Goal: Information Seeking & Learning: Learn about a topic

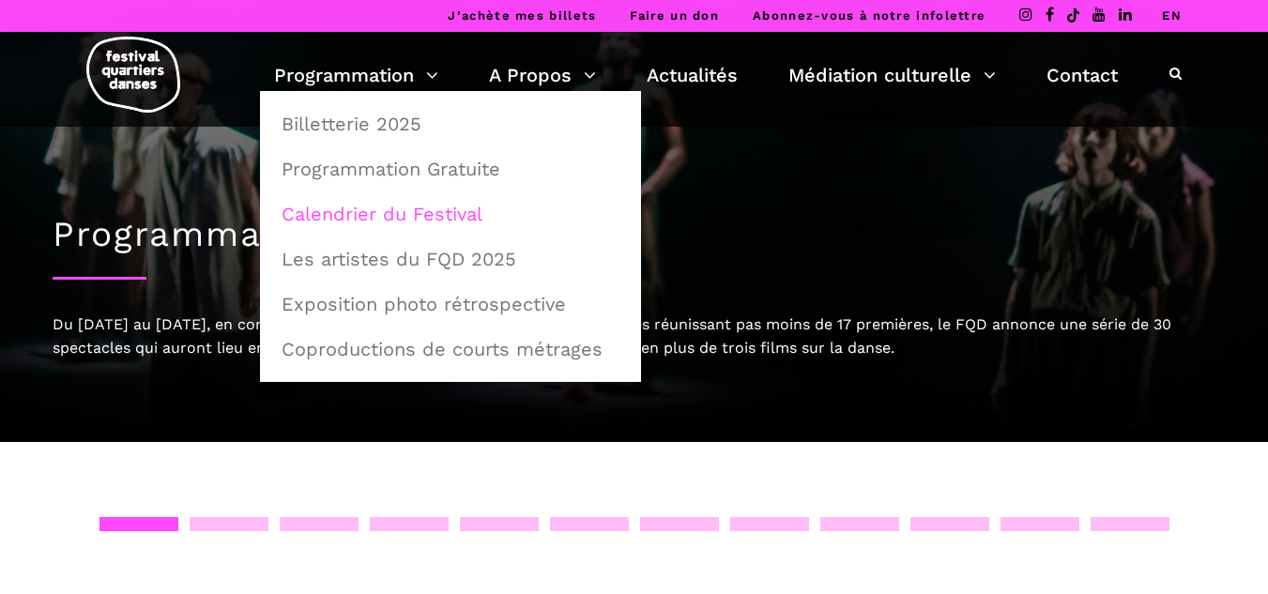
click at [345, 213] on link "Calendrier du Festival" at bounding box center [450, 213] width 360 height 43
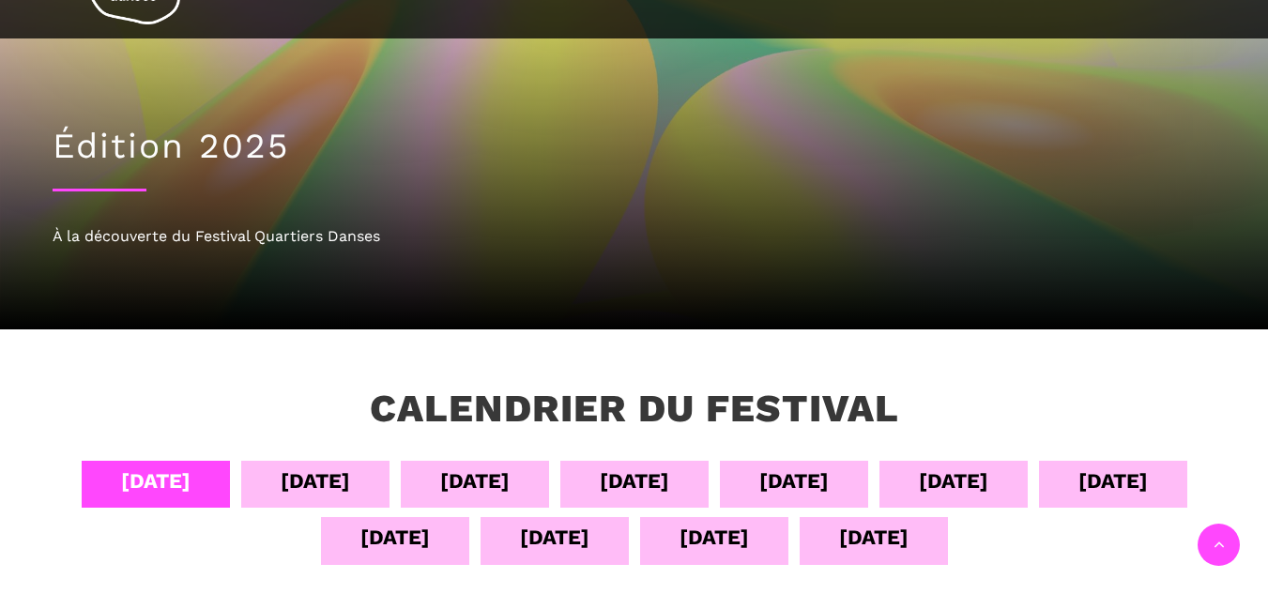
scroll to position [375, 0]
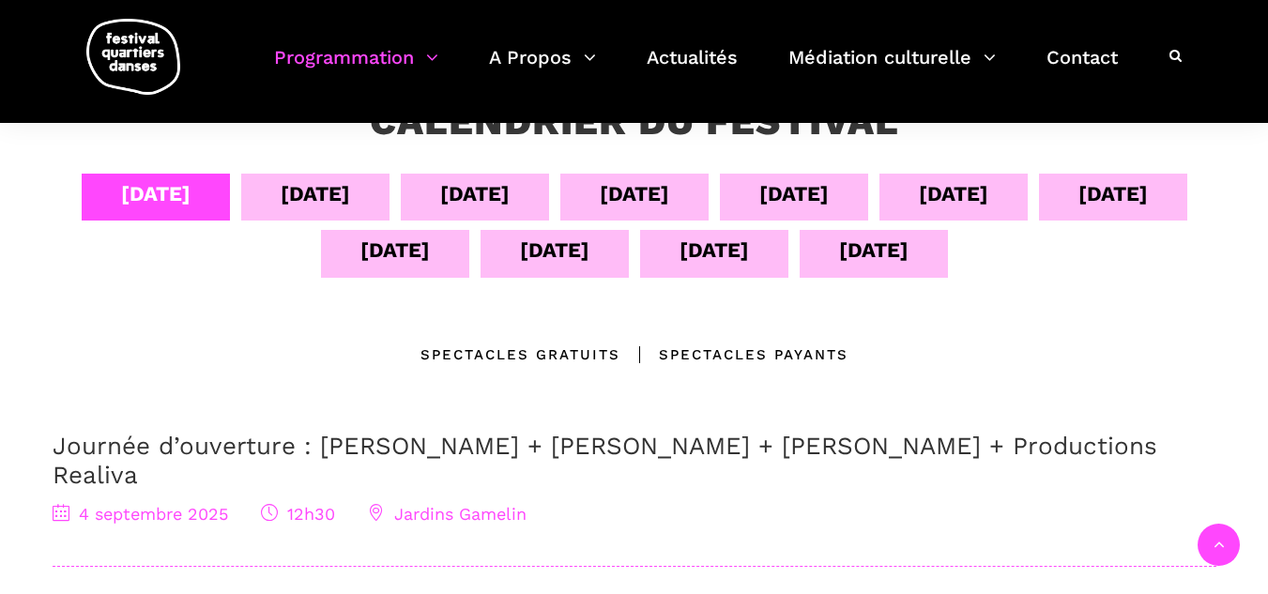
click at [986, 193] on div "09 sept" at bounding box center [953, 193] width 69 height 33
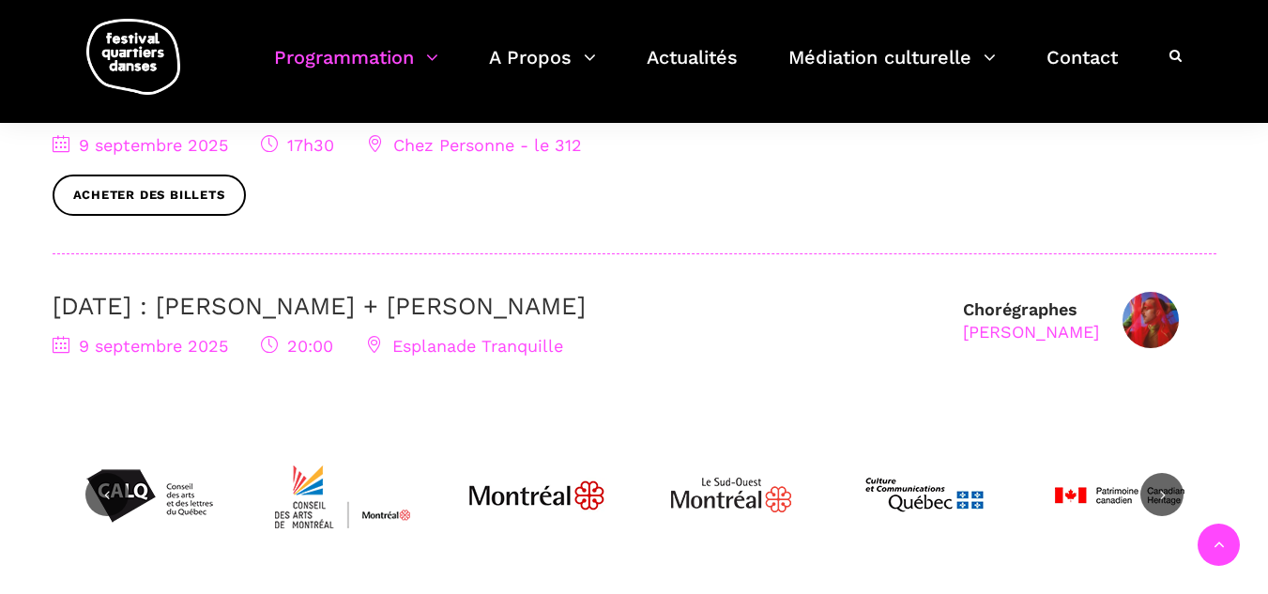
scroll to position [657, 0]
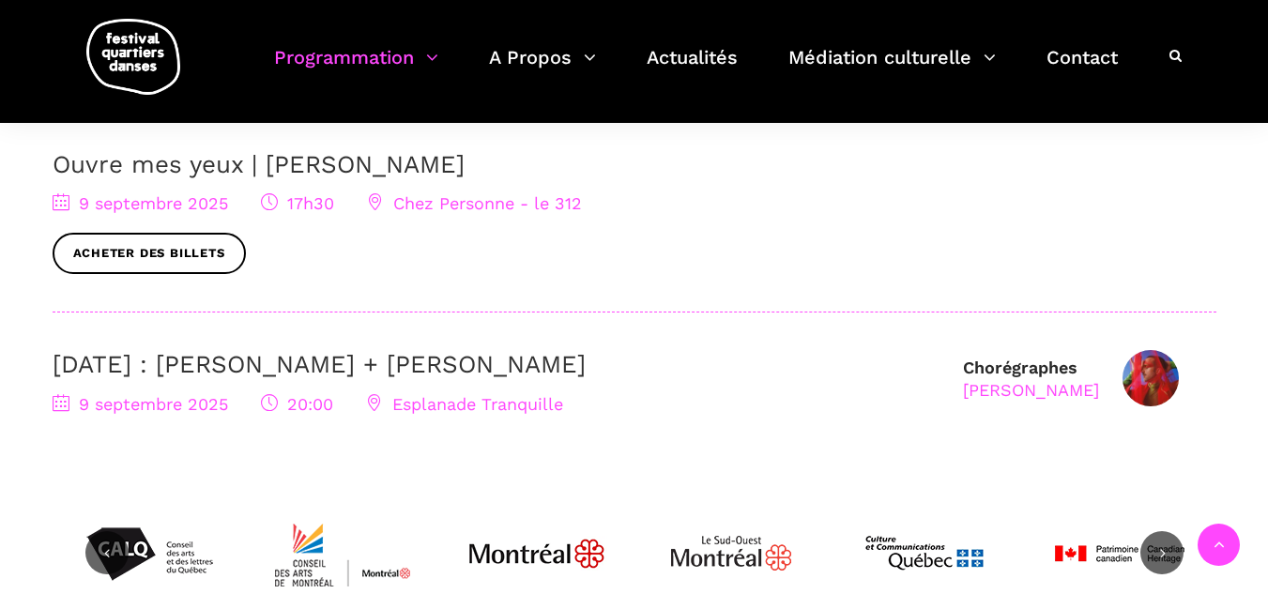
click at [431, 362] on link "9 septembre : Nicholas Bellefleur + Linus Jansner" at bounding box center [319, 364] width 533 height 28
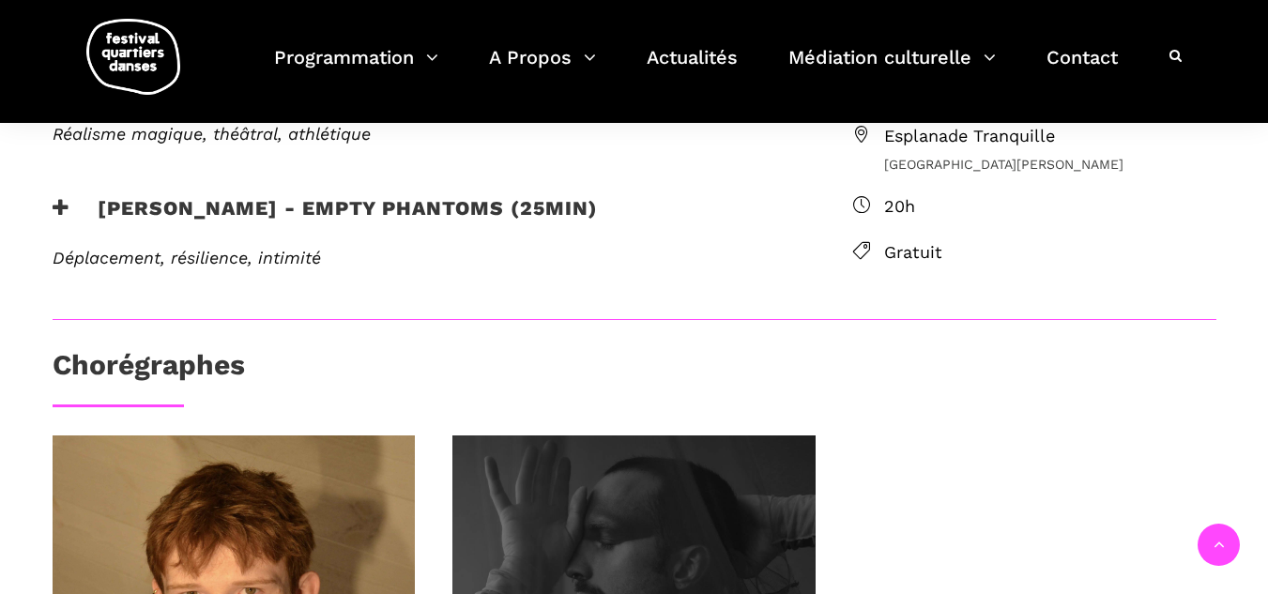
scroll to position [751, 0]
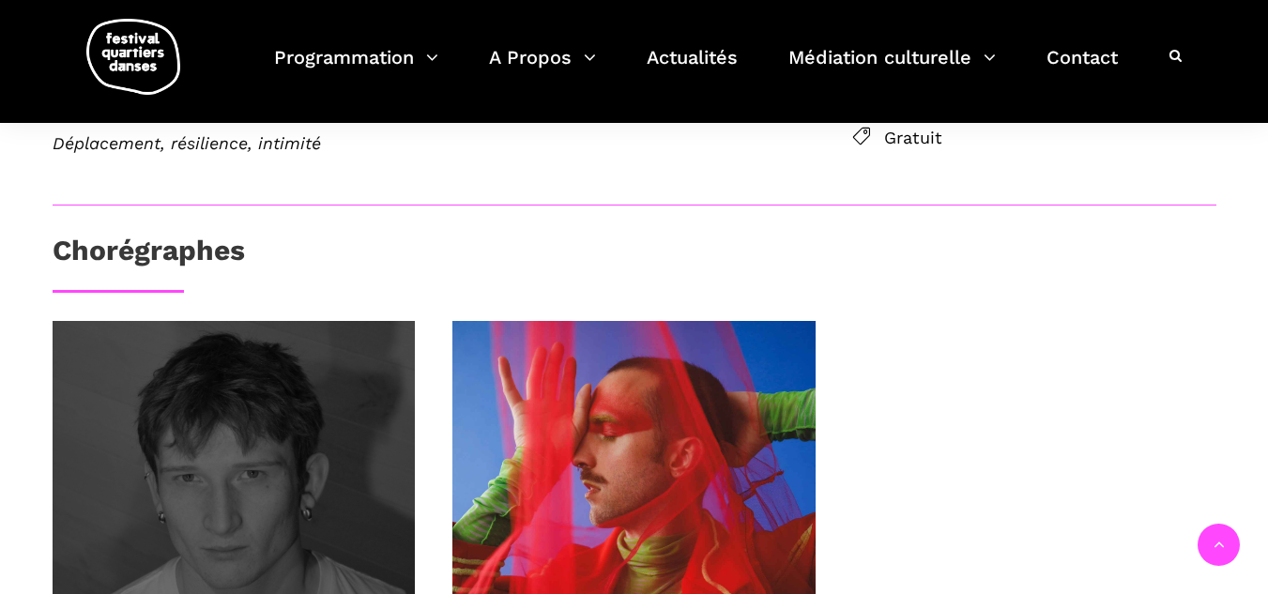
drag, startPoint x: 273, startPoint y: 455, endPoint x: 323, endPoint y: 454, distance: 49.8
click at [275, 456] on div at bounding box center [234, 502] width 363 height 363
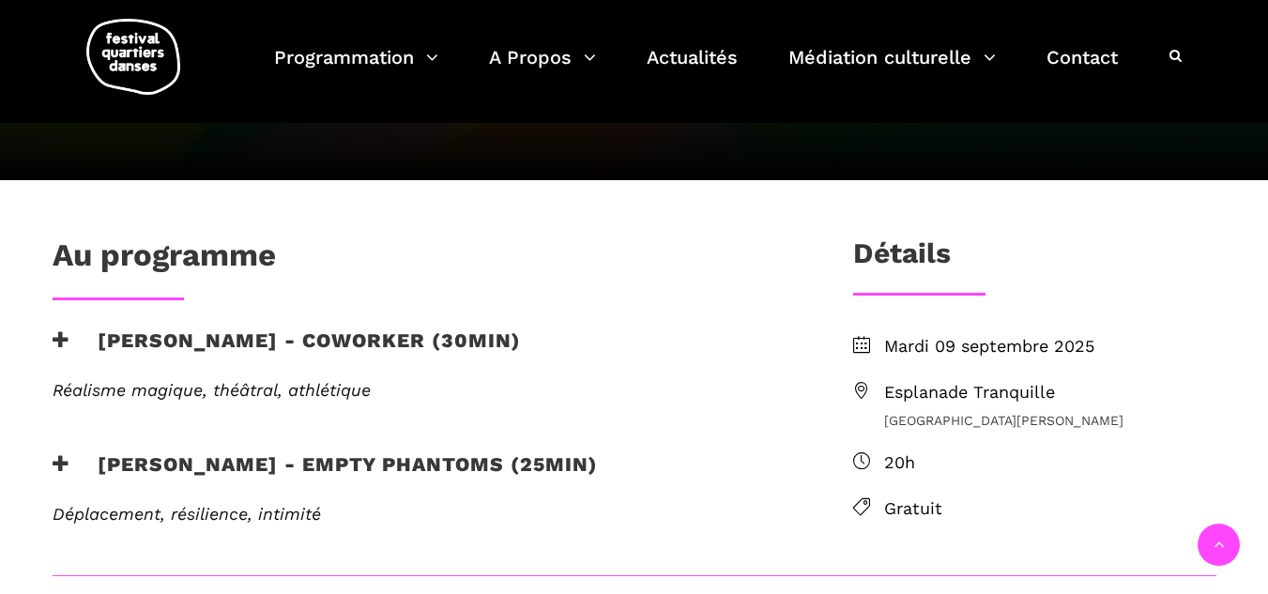
scroll to position [375, 0]
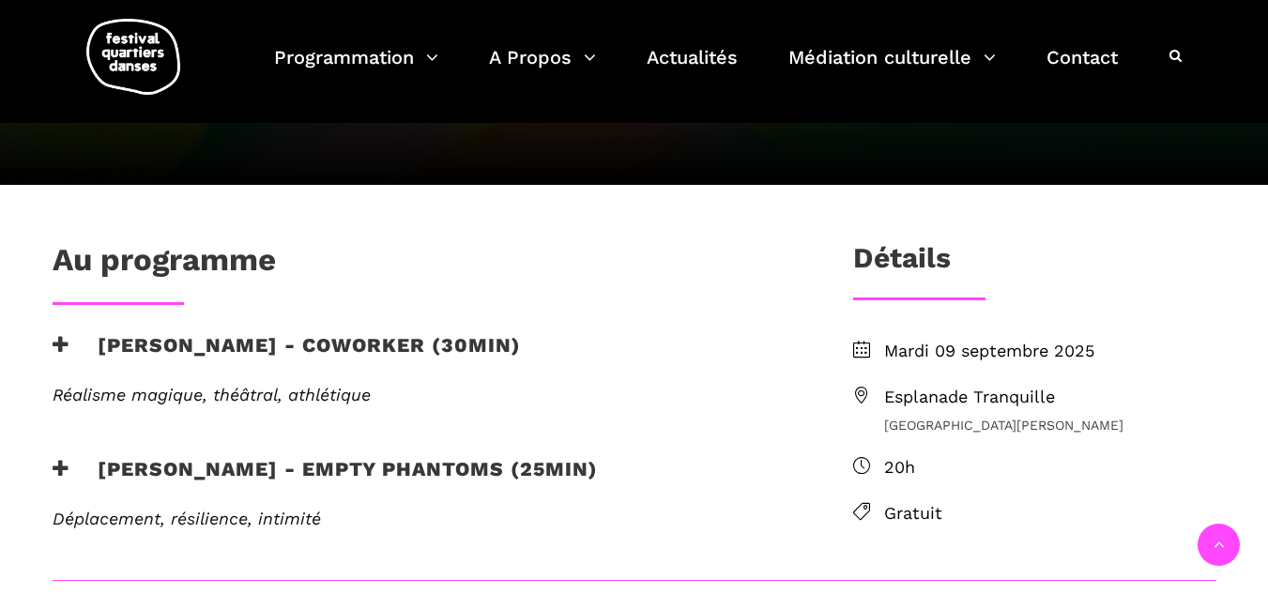
click at [313, 471] on h3 "[PERSON_NAME] - Empty phantoms (25min)" at bounding box center [325, 480] width 545 height 47
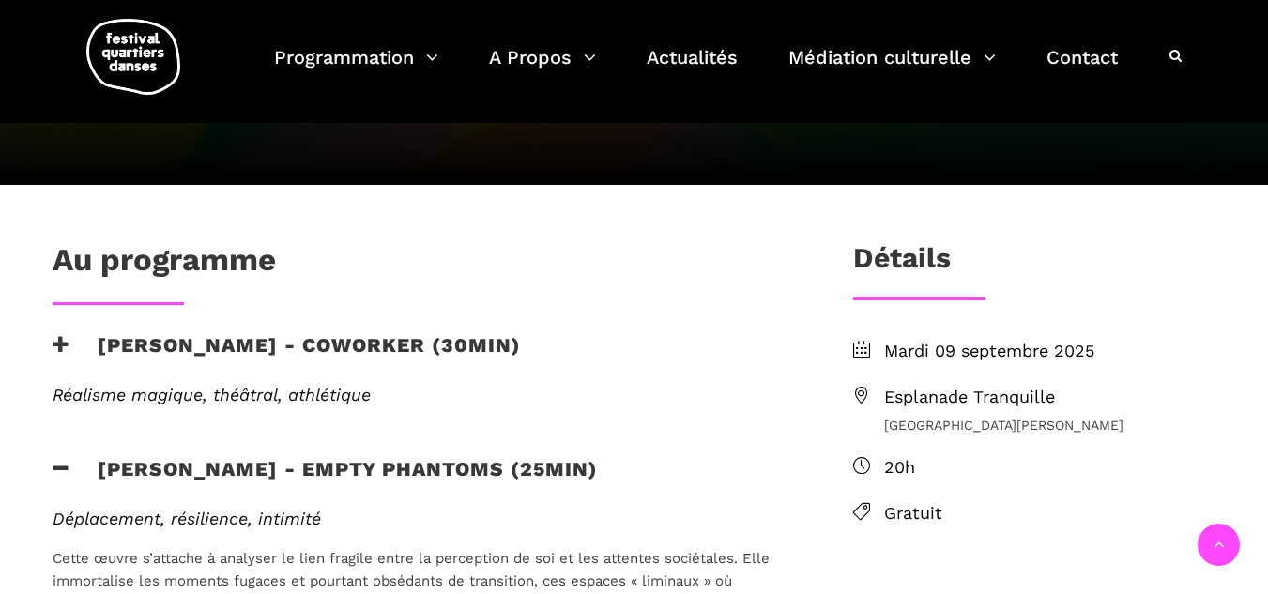
scroll to position [657, 0]
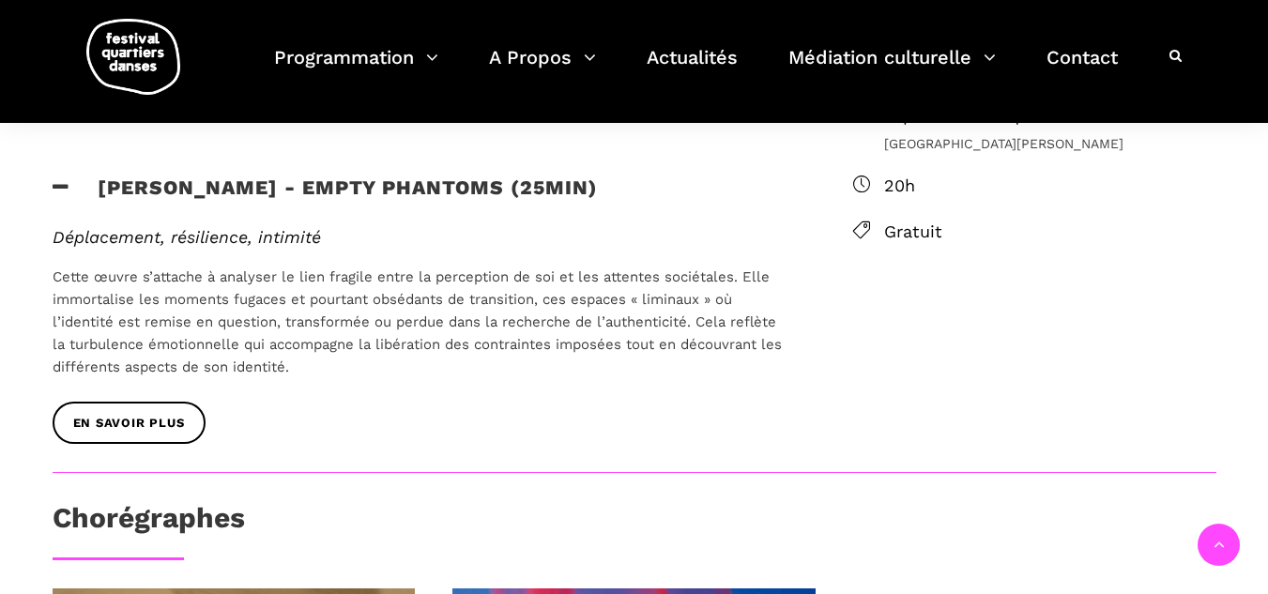
click at [693, 323] on span "Cette œuvre s’attache à analyser le lien fragile entre la perception de soi et …" at bounding box center [417, 321] width 729 height 107
drag, startPoint x: 697, startPoint y: 315, endPoint x: 716, endPoint y: 370, distance: 57.6
click at [716, 370] on p "Cette œuvre s’attache à analyser le lien fragile entre la perception de soi et …" at bounding box center [423, 322] width 740 height 113
copy span "Cela reflète la turbulence émotionnelle qui accompagne la libération des contra…"
